Goal: Transaction & Acquisition: Purchase product/service

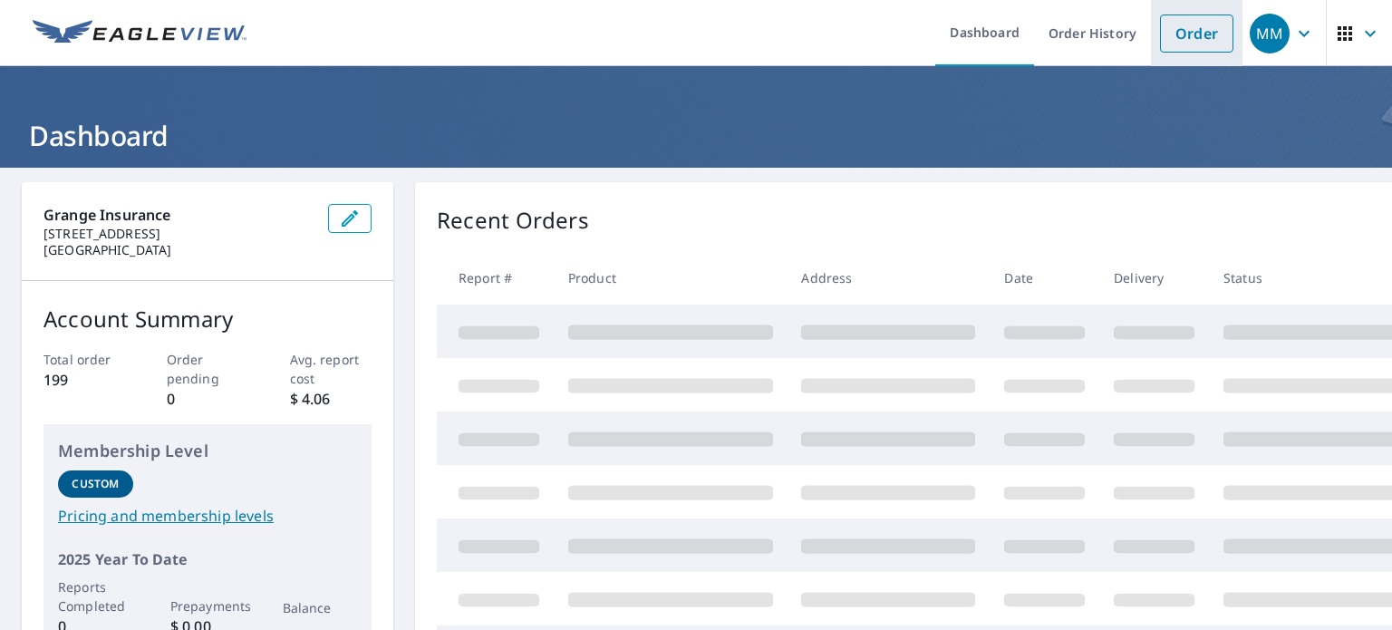
click at [1151, 25] on li "Order" at bounding box center [1197, 33] width 92 height 66
click at [1169, 35] on link "Order" at bounding box center [1196, 34] width 73 height 38
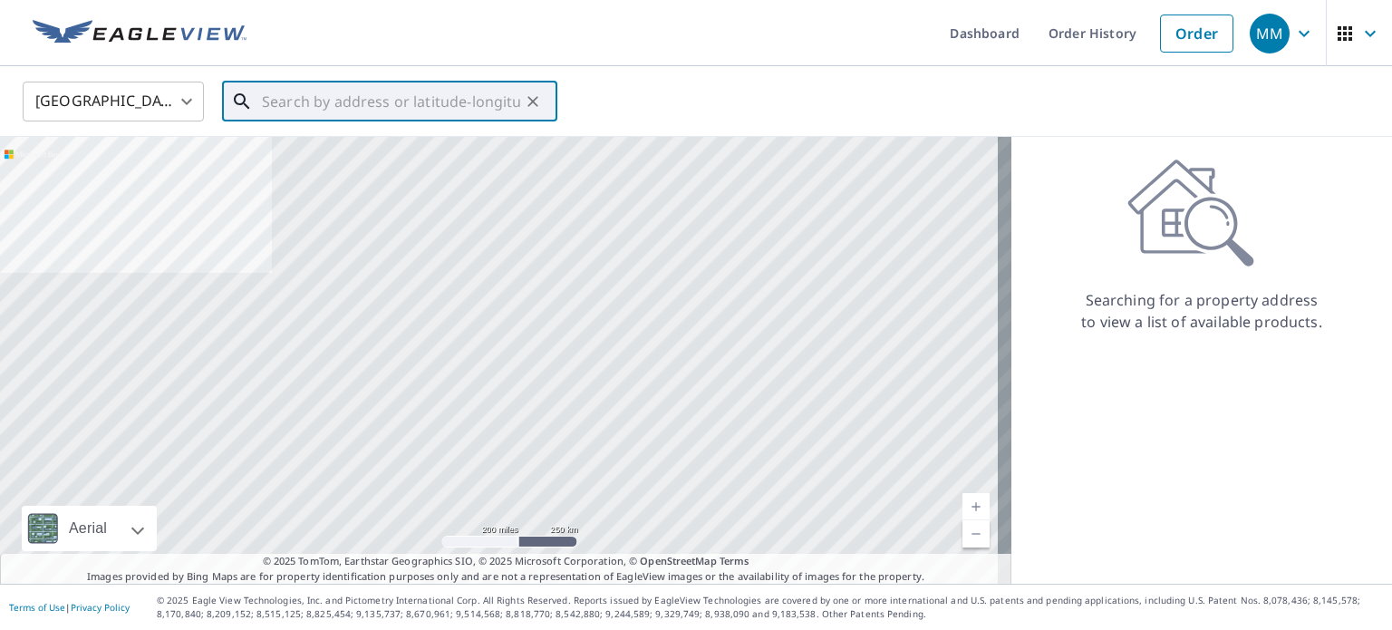
paste input "[STREET_ADDRESS][PERSON_NAME]"
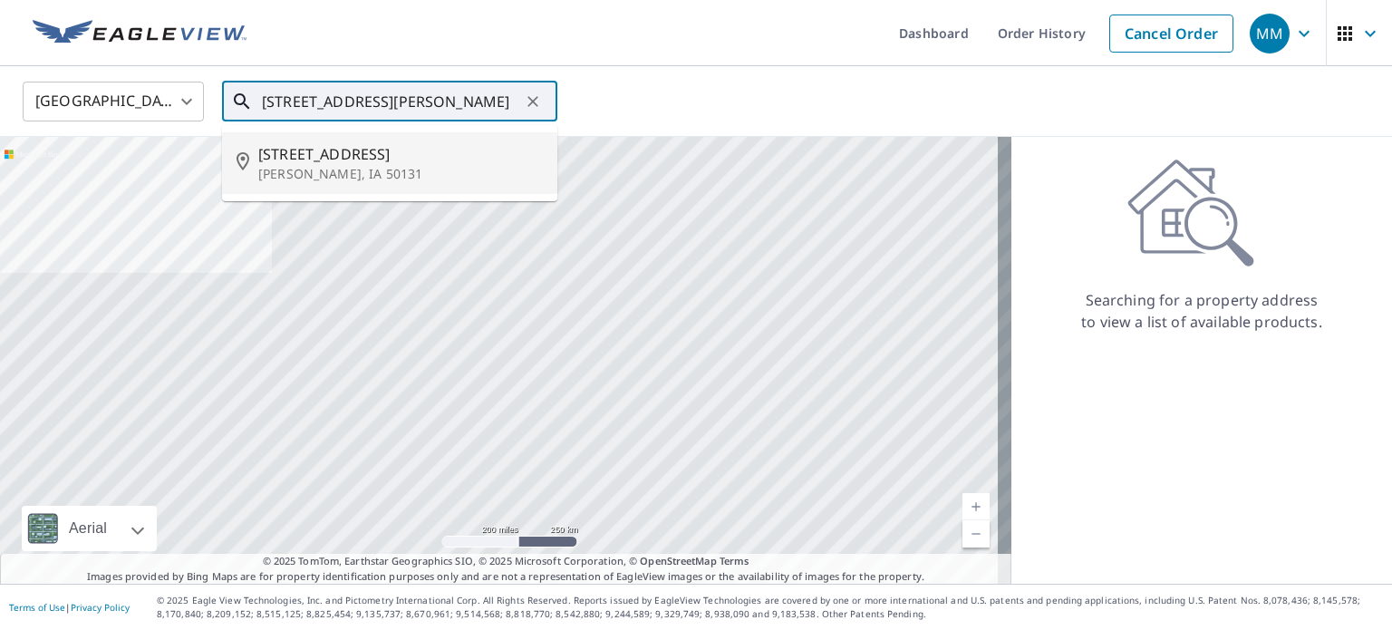
click at [396, 156] on span "[STREET_ADDRESS]" at bounding box center [400, 154] width 285 height 22
type input "[STREET_ADDRESS]"
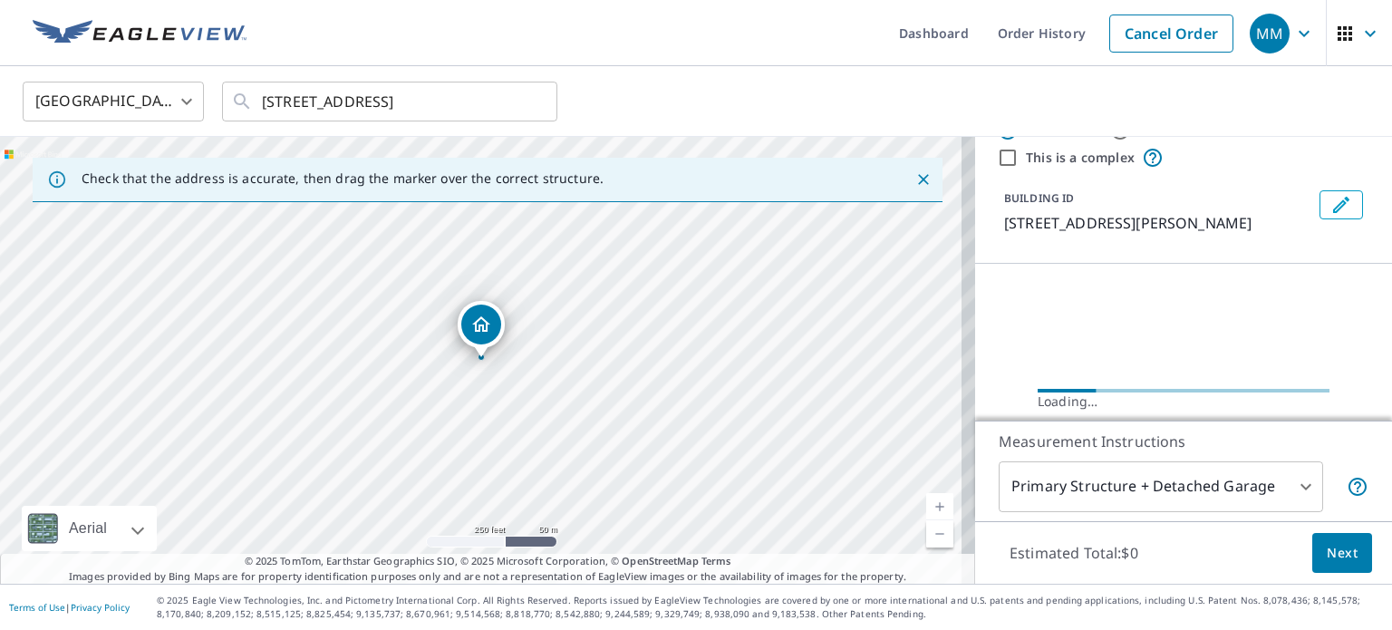
scroll to position [91, 0]
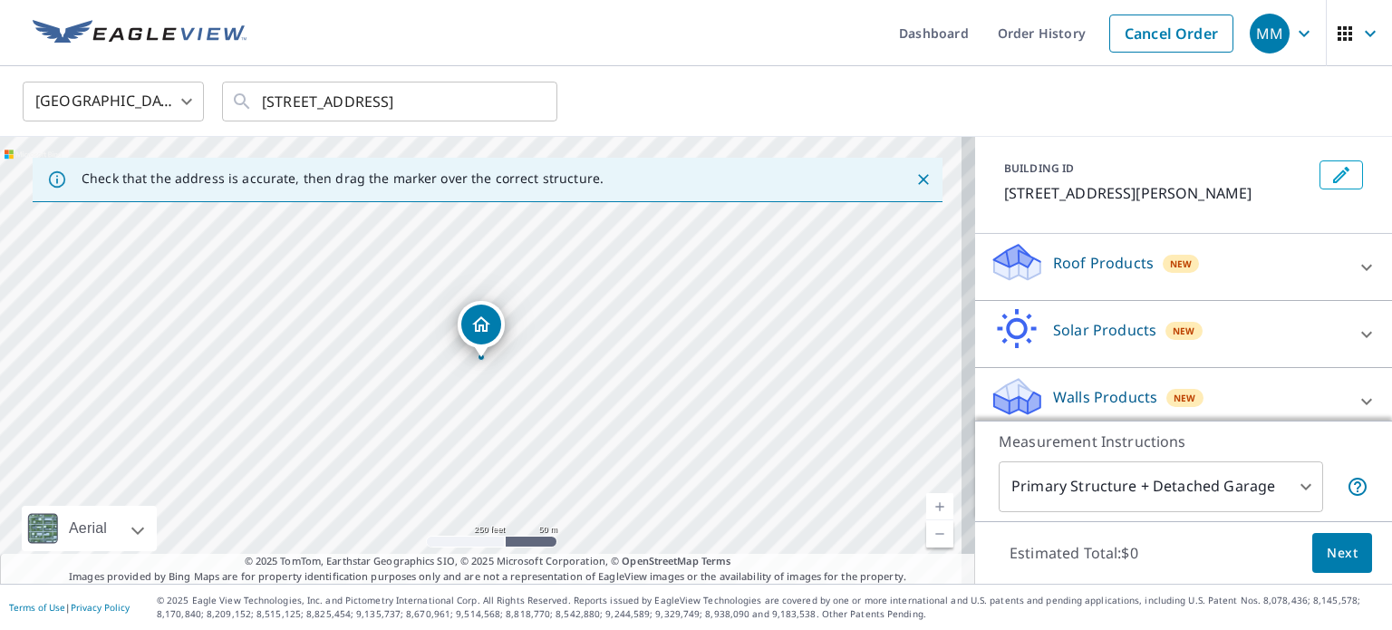
click at [1198, 263] on div "Roof Products New" at bounding box center [1167, 267] width 355 height 52
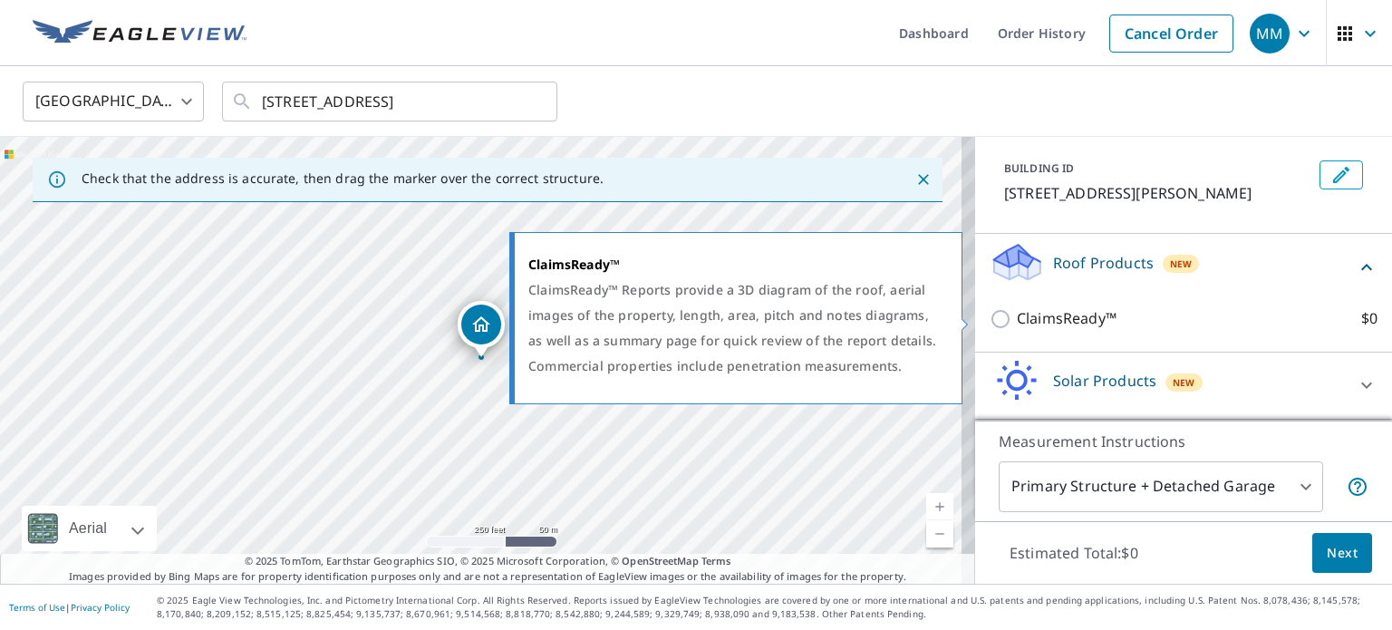
click at [1080, 315] on p "ClaimsReady™" at bounding box center [1067, 318] width 100 height 23
click at [1017, 315] on input "ClaimsReady™ $0" at bounding box center [1003, 319] width 27 height 22
checkbox input "true"
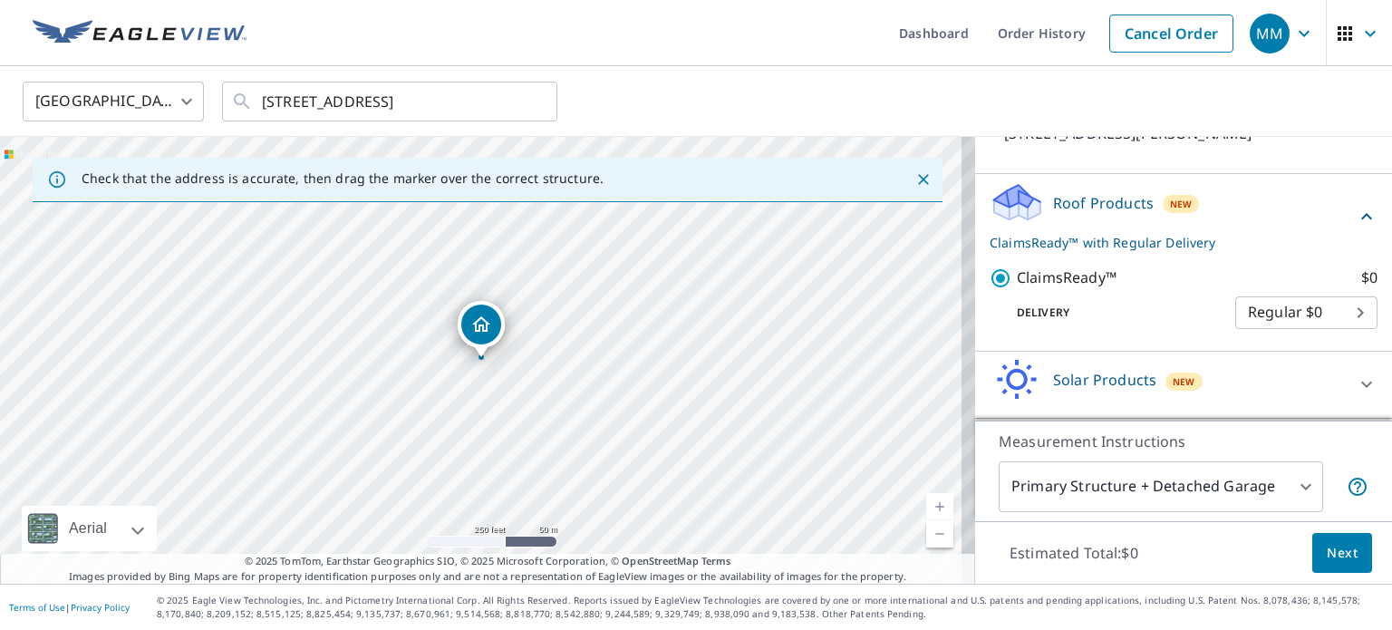
scroll to position [181, 0]
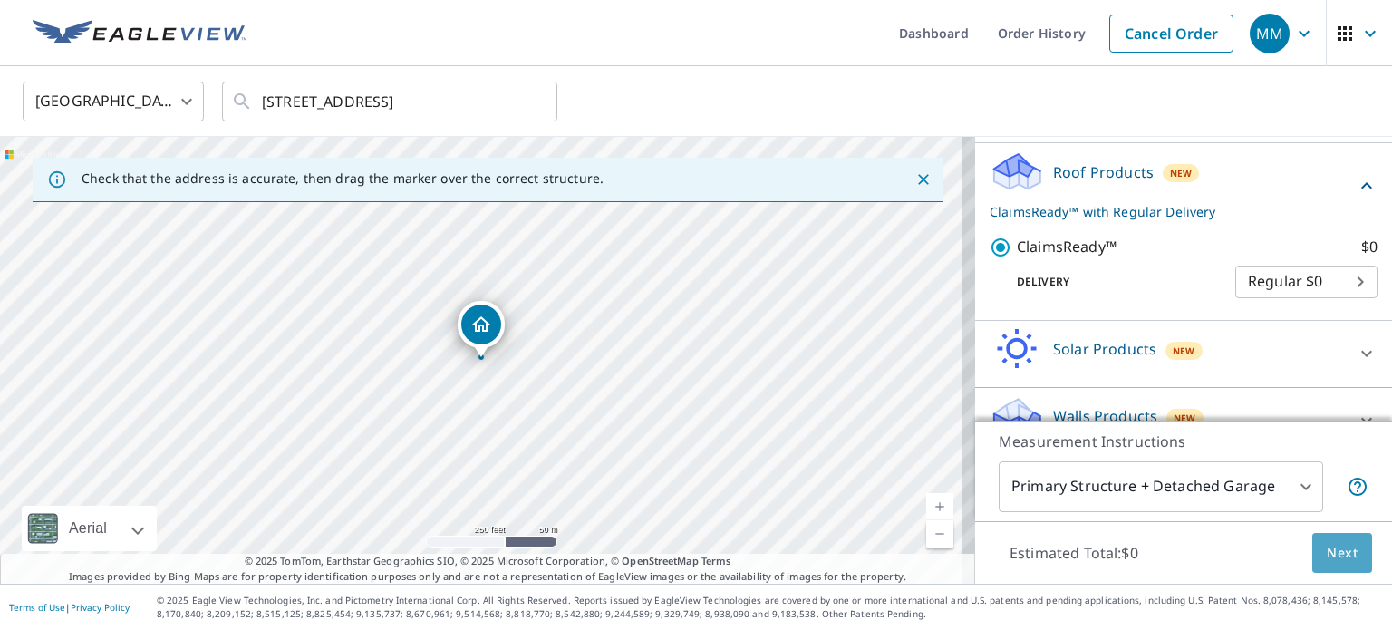
click at [1328, 536] on button "Next" at bounding box center [1343, 553] width 60 height 41
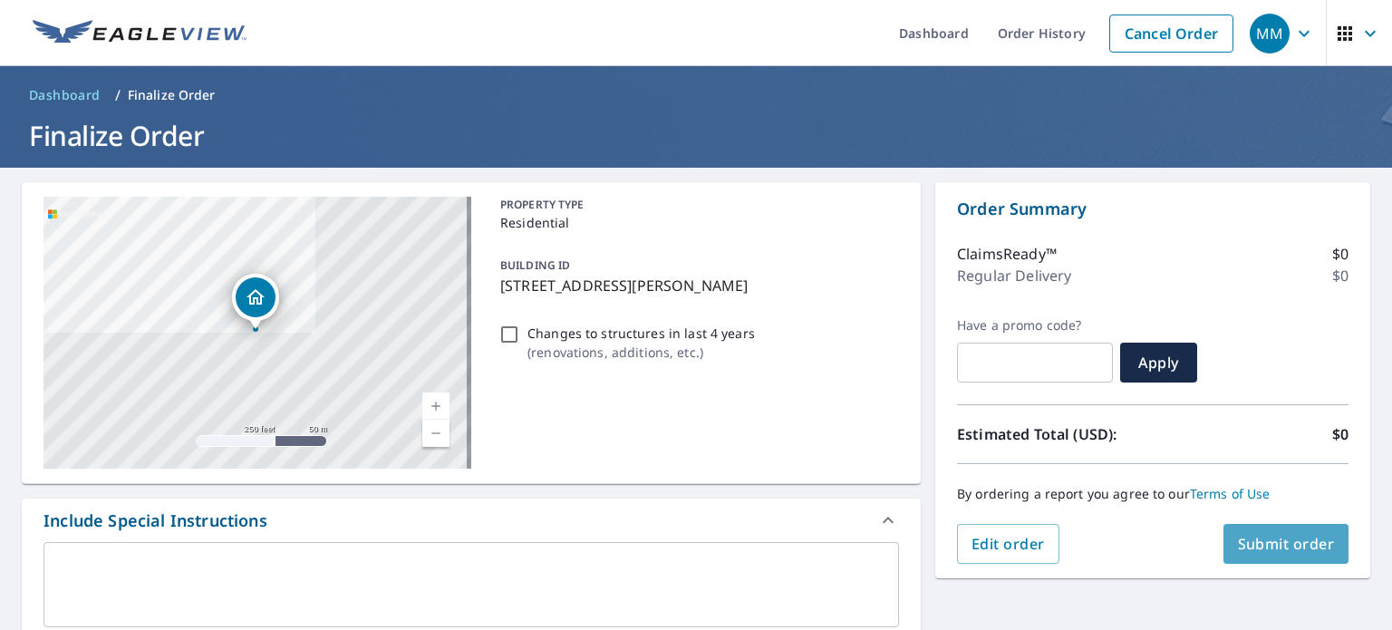
click at [1245, 539] on span "Submit order" at bounding box center [1286, 544] width 97 height 20
